Goal: Task Accomplishment & Management: Manage account settings

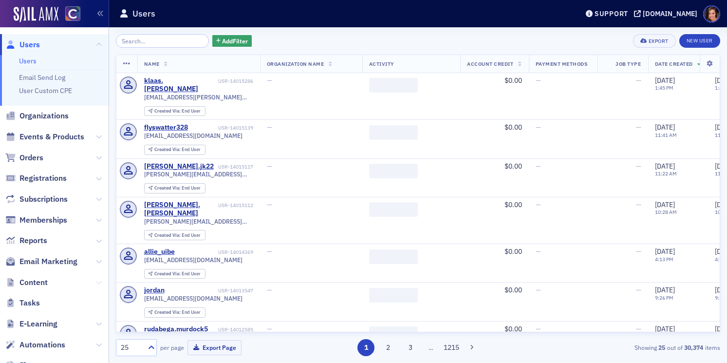
click at [101, 281] on icon at bounding box center [99, 282] width 6 height 6
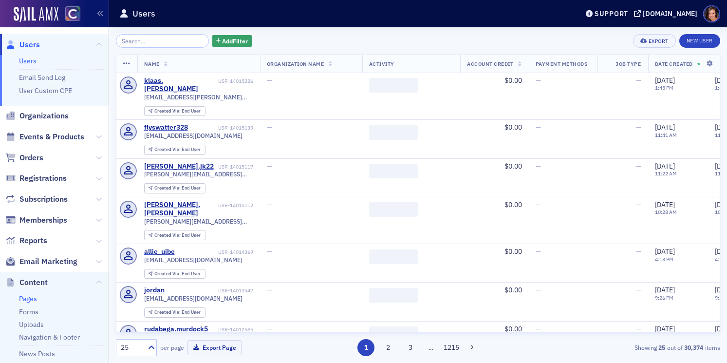
click at [31, 300] on link "Pages" at bounding box center [28, 298] width 18 height 9
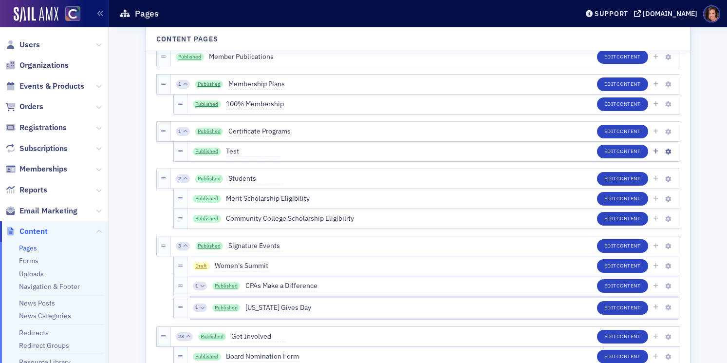
scroll to position [694, 0]
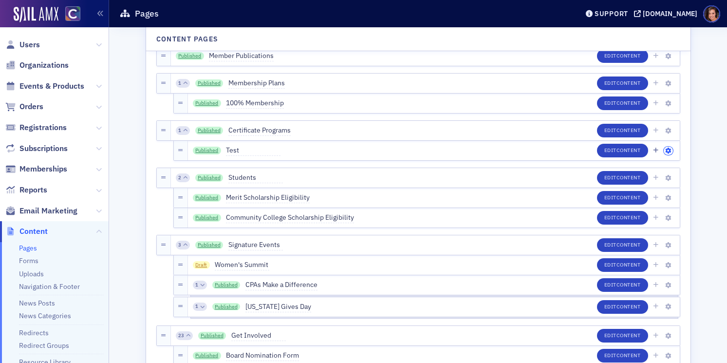
click at [668, 149] on icon "button" at bounding box center [668, 151] width 6 height 6
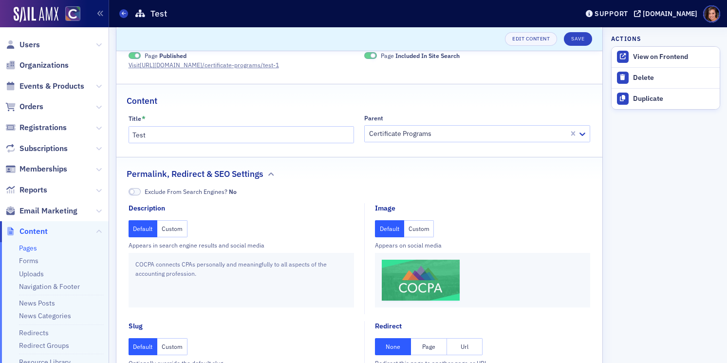
scroll to position [6, 0]
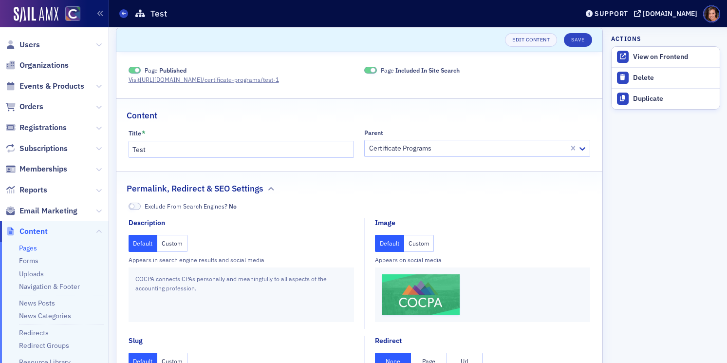
click at [137, 205] on span at bounding box center [135, 206] width 13 height 7
click at [137, 70] on span at bounding box center [136, 70] width 5 height 5
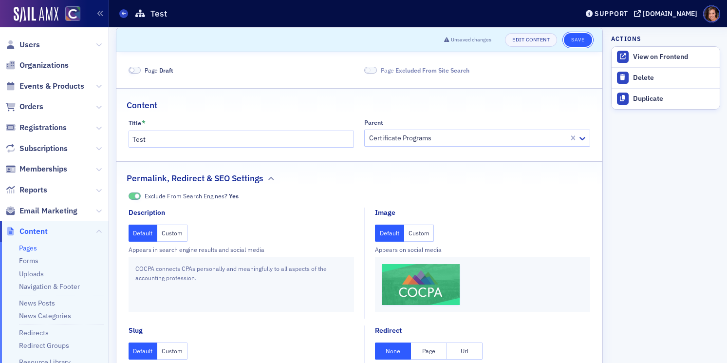
click at [582, 39] on button "Save" at bounding box center [578, 40] width 28 height 14
